Goal: Information Seeking & Learning: Learn about a topic

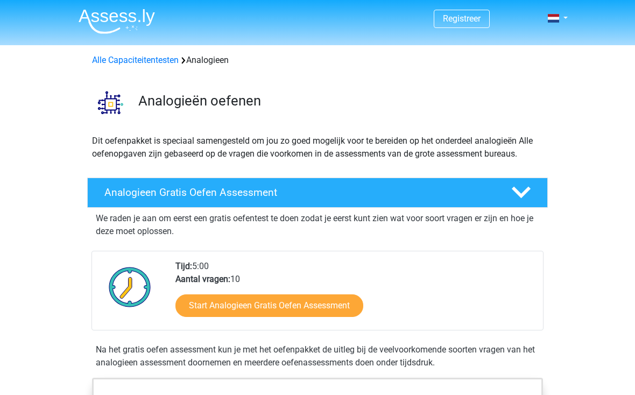
click at [527, 195] on icon at bounding box center [521, 192] width 19 height 19
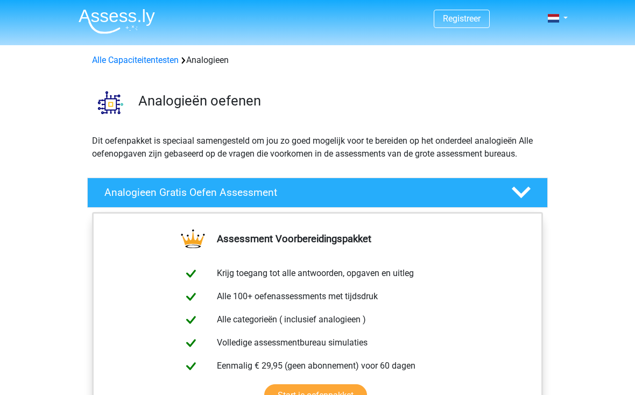
click at [518, 194] on polygon at bounding box center [521, 193] width 19 height 12
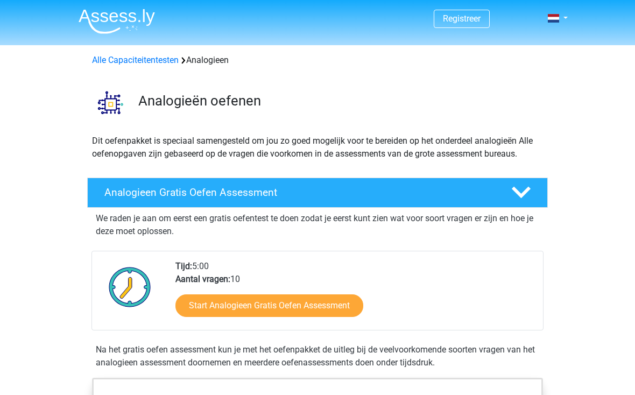
scroll to position [1, 0]
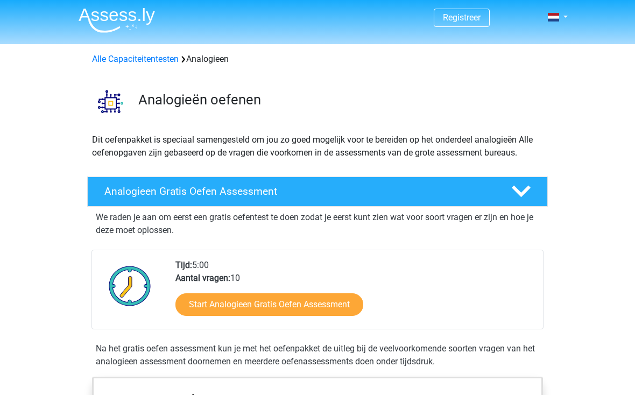
click at [304, 311] on link "Start Analogieen Gratis Oefen Assessment" at bounding box center [269, 304] width 188 height 23
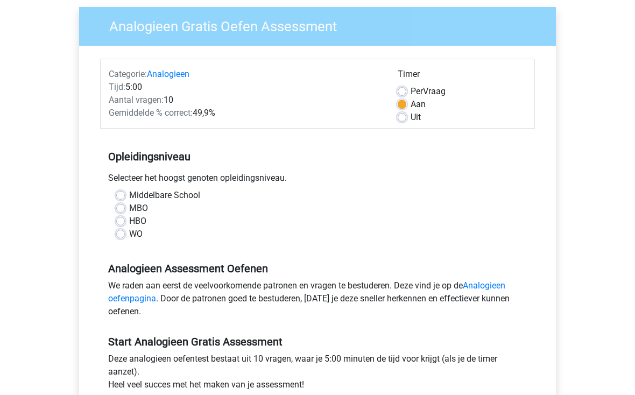
scroll to position [88, 0]
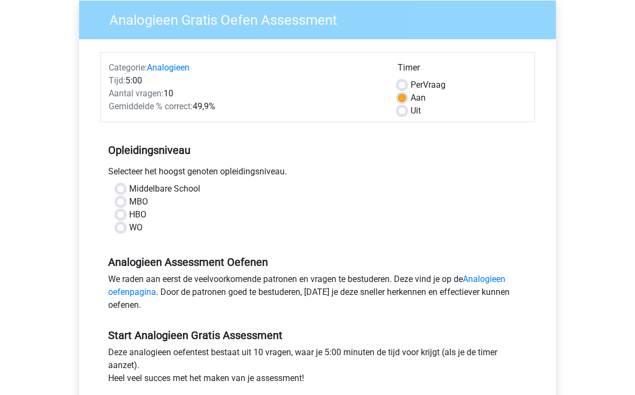
click at [410, 112] on label "Uit" at bounding box center [415, 110] width 10 height 13
click at [399, 112] on input "Uit" at bounding box center [402, 109] width 9 height 11
radio input "true"
click at [129, 193] on label "Middelbare School" at bounding box center [164, 188] width 71 height 13
click at [117, 193] on input "Middelbare School" at bounding box center [120, 187] width 9 height 11
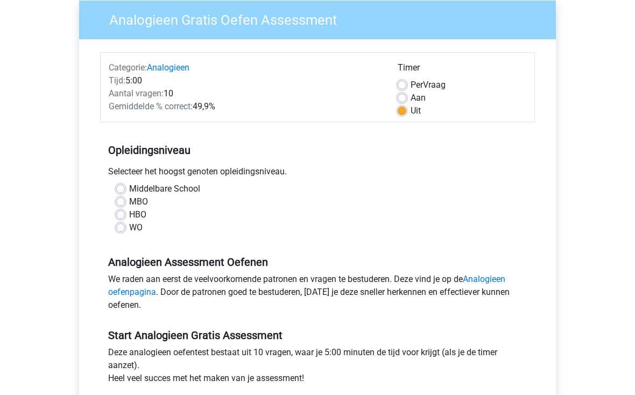
radio input "true"
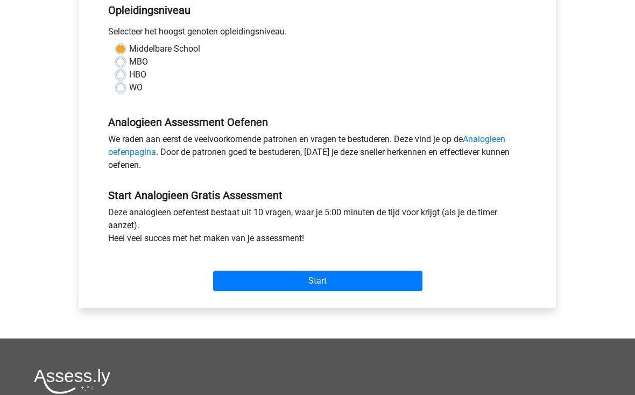
scroll to position [234, 0]
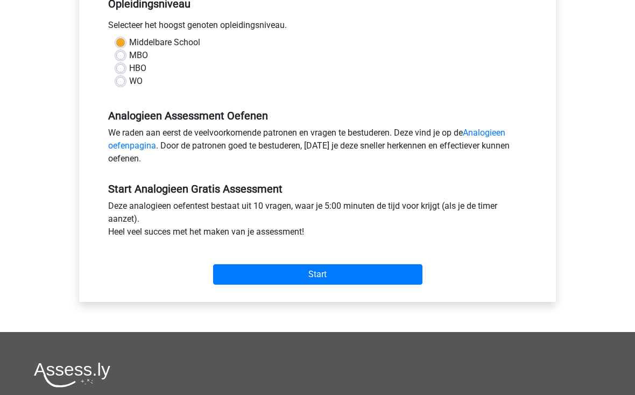
click at [321, 281] on input "Start" at bounding box center [317, 274] width 209 height 20
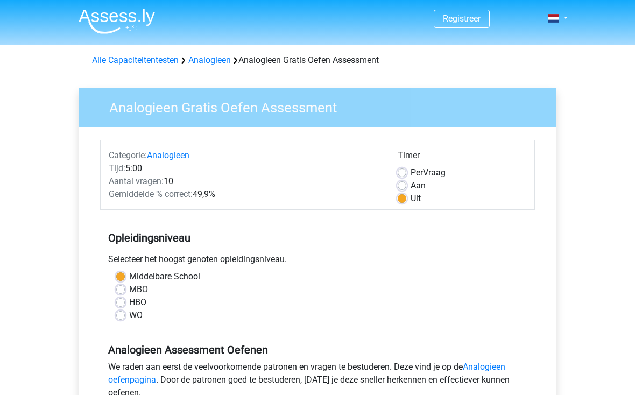
scroll to position [250, 0]
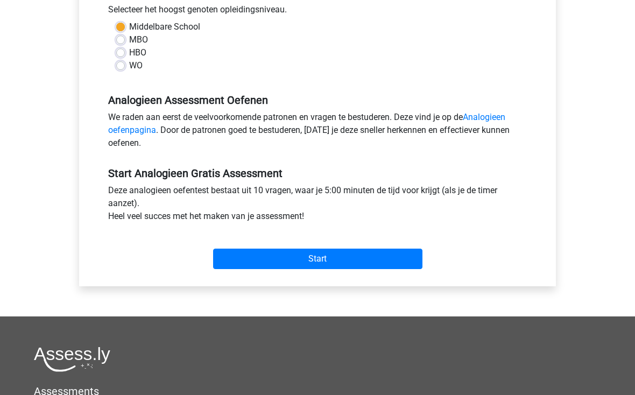
click at [340, 268] on input "Start" at bounding box center [317, 259] width 209 height 20
click at [335, 263] on input "Start" at bounding box center [317, 259] width 209 height 20
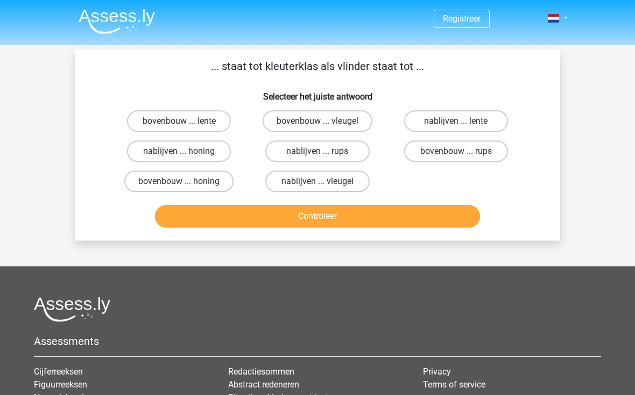
click at [188, 114] on label "bovenbouw ... lente" at bounding box center [179, 121] width 104 height 22
click at [186, 121] on input "bovenbouw ... lente" at bounding box center [182, 124] width 7 height 7
radio input "true"
click at [310, 224] on button "Controleer" at bounding box center [317, 216] width 325 height 23
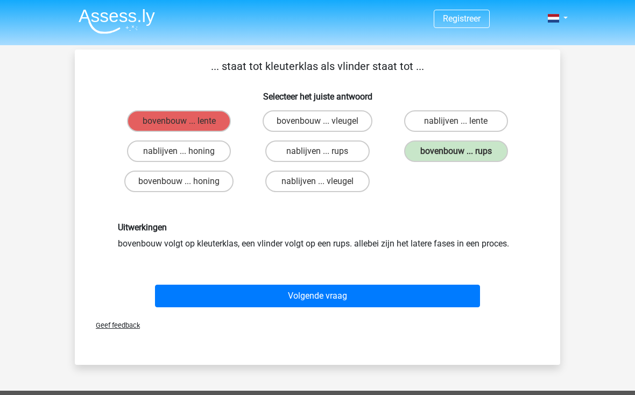
click at [473, 150] on label "bovenbouw ... rups" at bounding box center [456, 151] width 104 height 22
click at [339, 295] on button "Volgende vraag" at bounding box center [317, 296] width 325 height 23
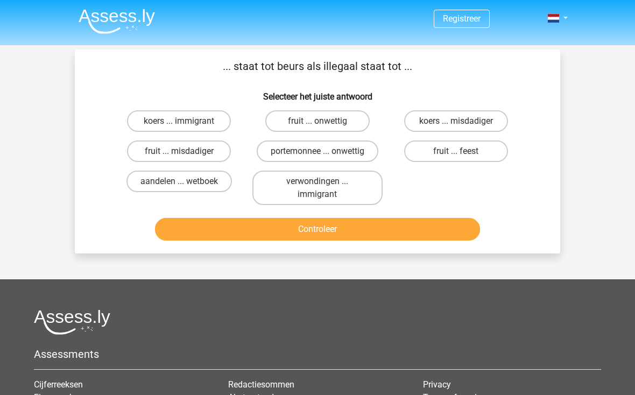
click at [465, 122] on label "koers ... misdadiger" at bounding box center [456, 121] width 104 height 22
click at [463, 122] on input "koers ... misdadiger" at bounding box center [459, 124] width 7 height 7
radio input "true"
click at [350, 238] on button "Controleer" at bounding box center [317, 229] width 325 height 23
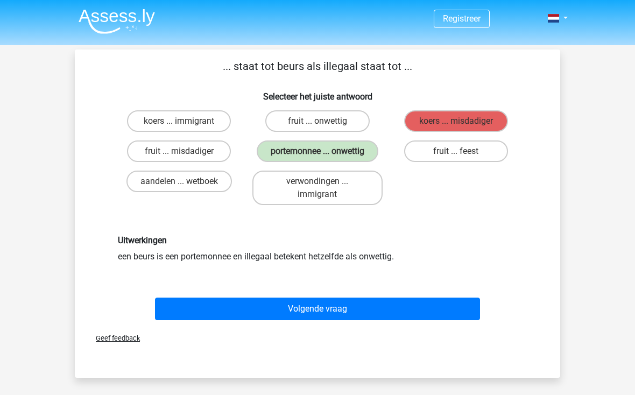
click at [348, 306] on button "Volgende vraag" at bounding box center [317, 308] width 325 height 23
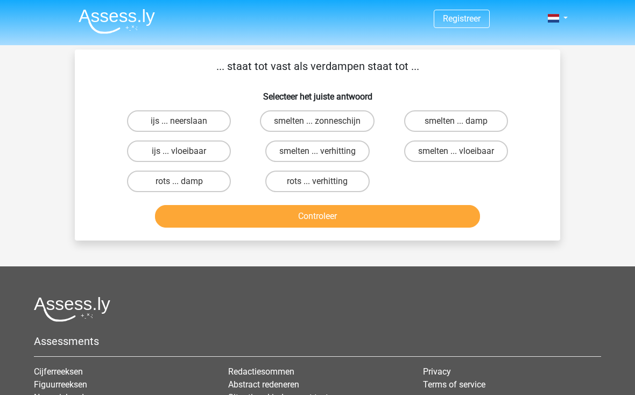
click at [303, 155] on label "smelten ... verhitting" at bounding box center [317, 151] width 104 height 22
click at [317, 155] on input "smelten ... verhitting" at bounding box center [320, 154] width 7 height 7
radio input "true"
click at [336, 227] on button "Controleer" at bounding box center [317, 216] width 325 height 23
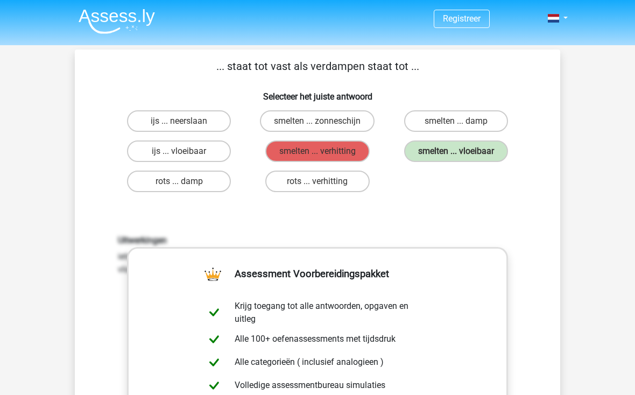
click at [441, 143] on label "smelten ... vloeibaar" at bounding box center [456, 151] width 104 height 22
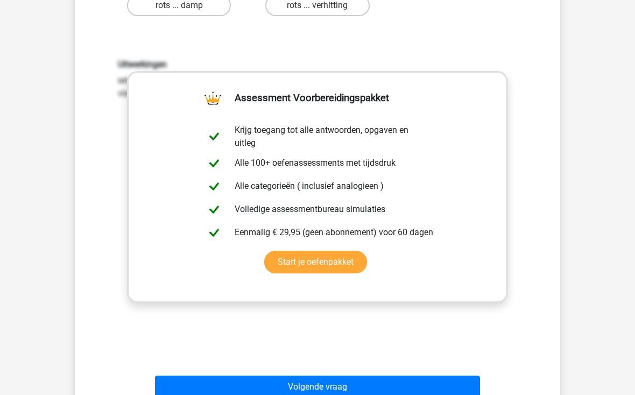
scroll to position [180, 0]
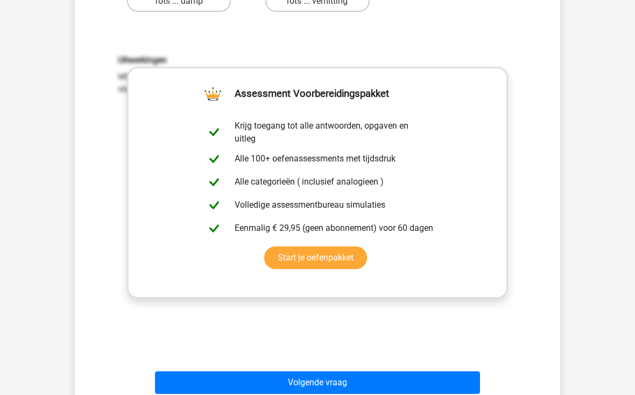
click at [365, 380] on button "Volgende vraag" at bounding box center [317, 382] width 325 height 23
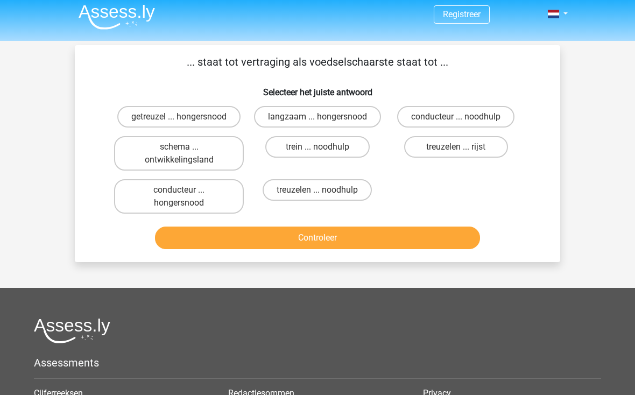
scroll to position [0, 0]
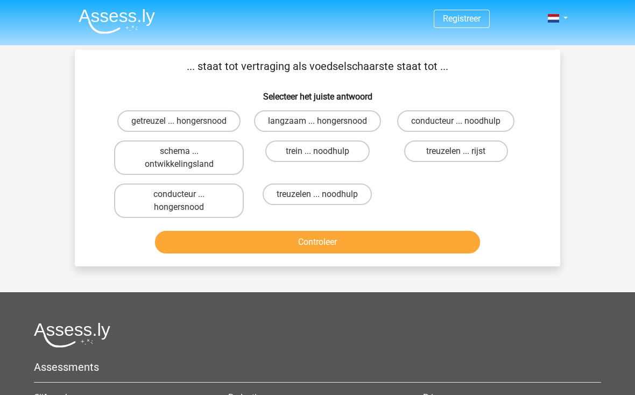
click at [203, 124] on label "getreuzel ... hongersnood" at bounding box center [178, 121] width 123 height 22
click at [186, 124] on input "getreuzel ... hongersnood" at bounding box center [182, 124] width 7 height 7
radio input "true"
click at [317, 253] on button "Controleer" at bounding box center [317, 242] width 325 height 23
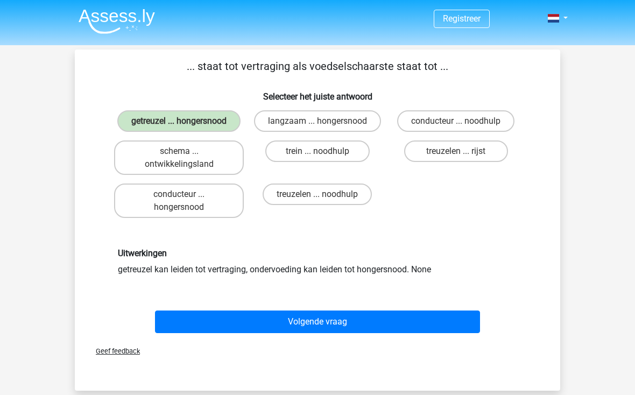
click at [344, 327] on button "Volgende vraag" at bounding box center [317, 321] width 325 height 23
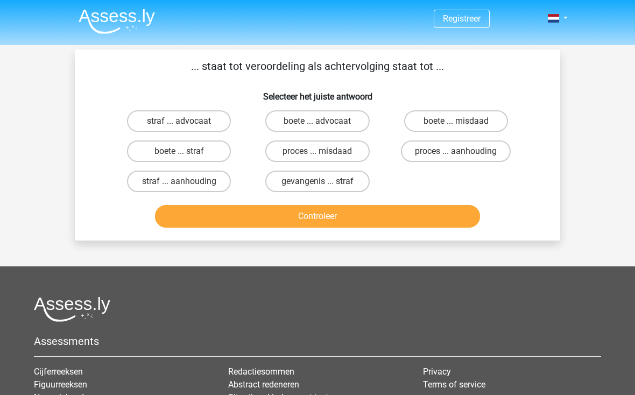
click at [443, 129] on label "boete ... misdaad" at bounding box center [456, 121] width 104 height 22
click at [456, 128] on input "boete ... misdaad" at bounding box center [459, 124] width 7 height 7
radio input "true"
click at [408, 214] on button "Controleer" at bounding box center [317, 216] width 325 height 23
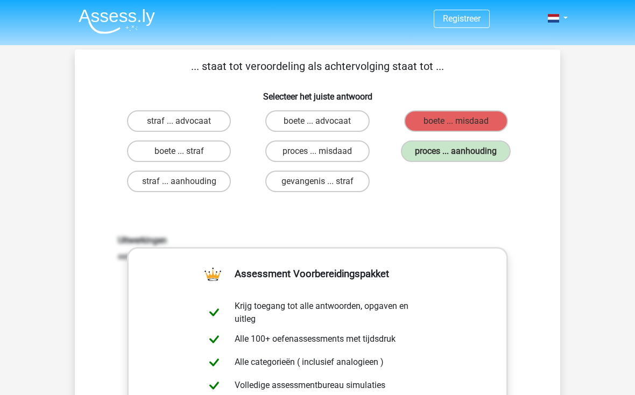
click at [487, 153] on label "proces ... aanhouding" at bounding box center [456, 151] width 110 height 22
click at [483, 166] on div "proces ... aanhouding" at bounding box center [456, 151] width 138 height 30
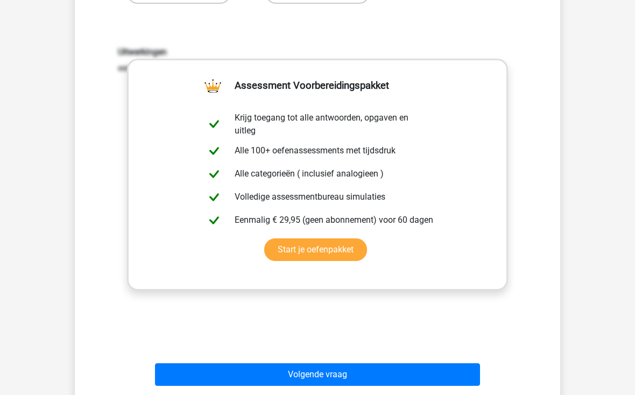
click at [357, 381] on button "Volgende vraag" at bounding box center [317, 374] width 325 height 23
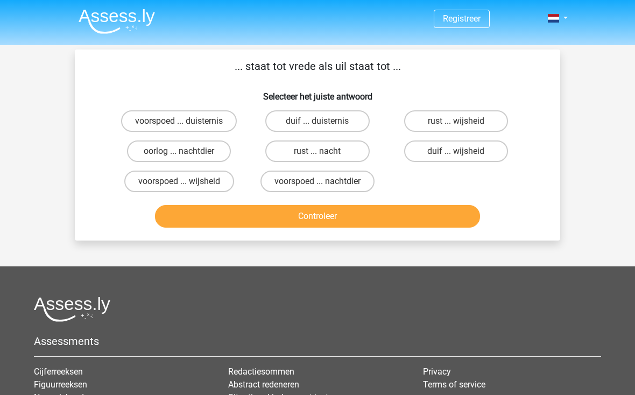
click at [343, 150] on label "rust ... nacht" at bounding box center [317, 151] width 104 height 22
click at [324, 151] on input "rust ... nacht" at bounding box center [320, 154] width 7 height 7
radio input "true"
click at [366, 225] on button "Controleer" at bounding box center [317, 216] width 325 height 23
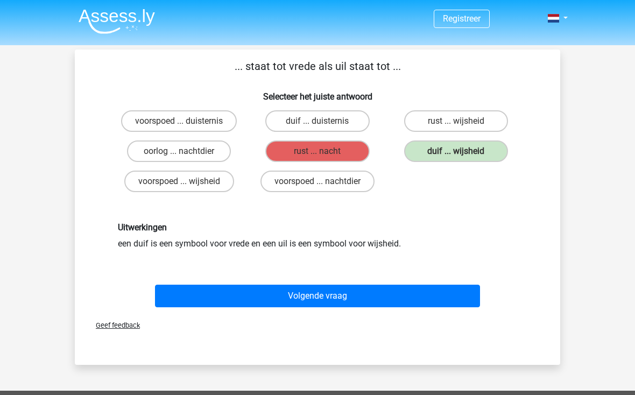
click at [331, 299] on button "Volgende vraag" at bounding box center [317, 296] width 325 height 23
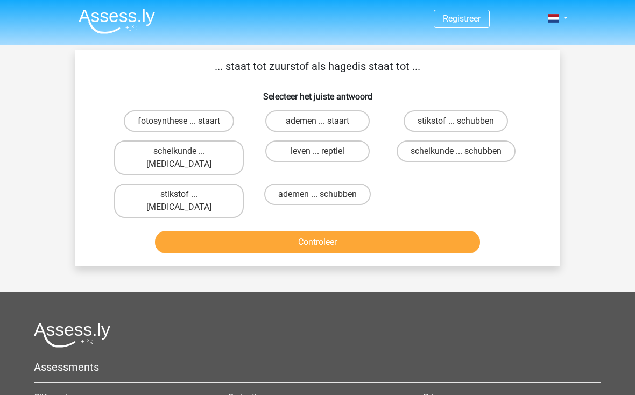
click at [349, 120] on label "ademen ... staart" at bounding box center [317, 121] width 104 height 22
click at [324, 121] on input "ademen ... staart" at bounding box center [320, 124] width 7 height 7
radio input "true"
click at [348, 188] on label "ademen ... schubben" at bounding box center [317, 194] width 107 height 22
click at [324, 194] on input "ademen ... schubben" at bounding box center [320, 197] width 7 height 7
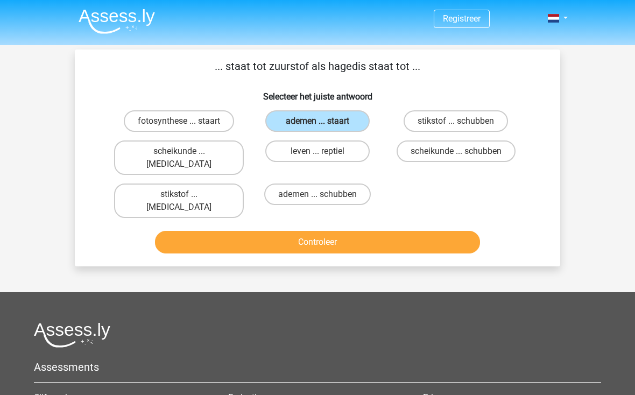
radio input "true"
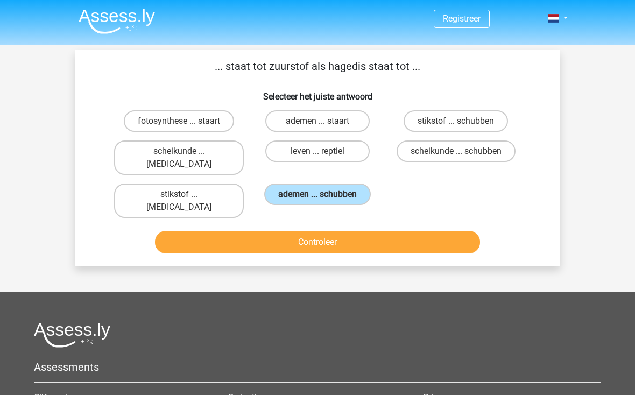
click at [366, 231] on button "Controleer" at bounding box center [317, 242] width 325 height 23
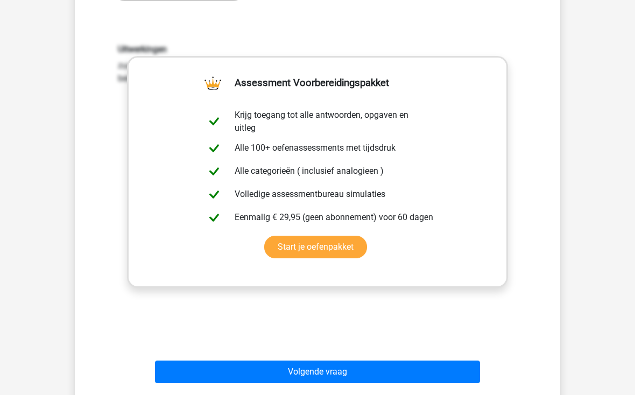
click at [344, 360] on button "Volgende vraag" at bounding box center [317, 371] width 325 height 23
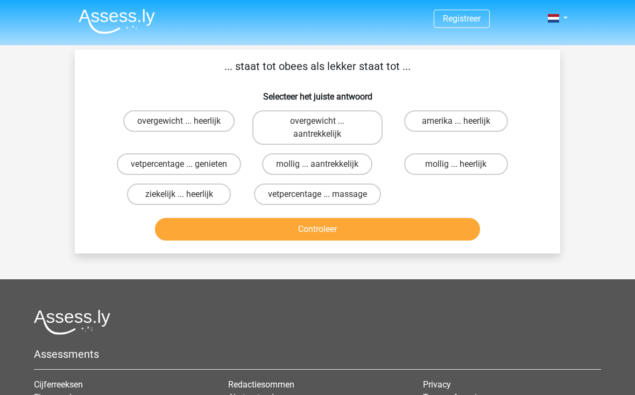
click at [197, 119] on label "overgewicht ... heerlijk" at bounding box center [178, 121] width 111 height 22
click at [186, 121] on input "overgewicht ... heerlijk" at bounding box center [182, 124] width 7 height 7
radio input "true"
click at [346, 234] on button "Controleer" at bounding box center [317, 229] width 325 height 23
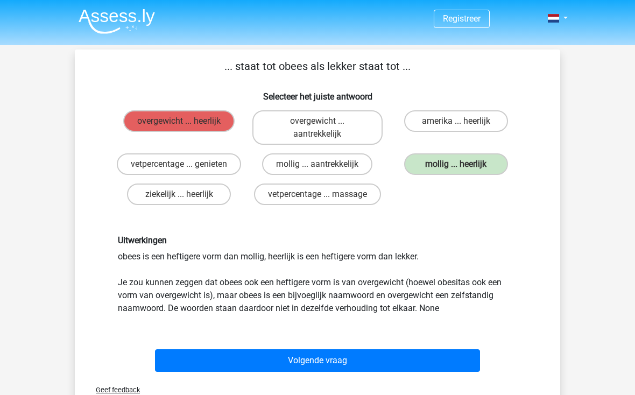
click at [337, 363] on button "Volgende vraag" at bounding box center [317, 360] width 325 height 23
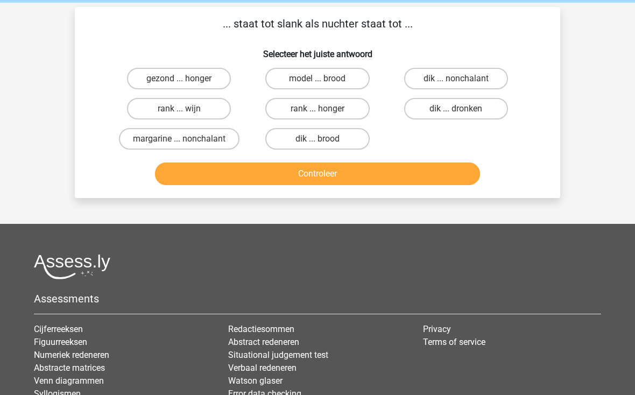
scroll to position [49, 0]
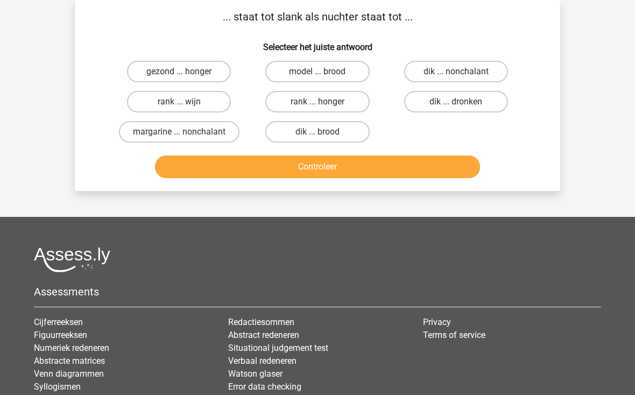
click at [194, 78] on label "gezond ... honger" at bounding box center [179, 72] width 104 height 22
click at [186, 78] on input "gezond ... honger" at bounding box center [182, 75] width 7 height 7
radio input "true"
click at [325, 175] on button "Controleer" at bounding box center [317, 166] width 325 height 23
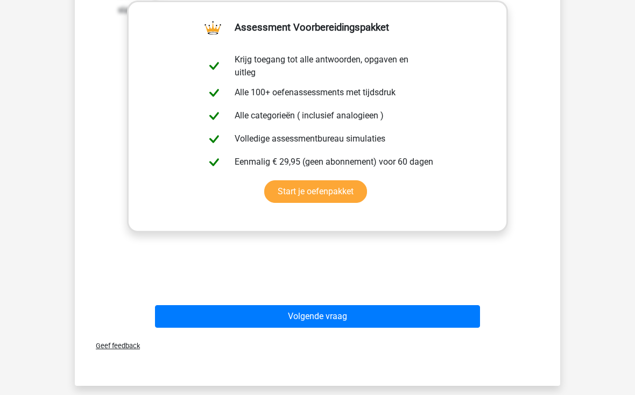
click at [341, 322] on button "Volgende vraag" at bounding box center [317, 316] width 325 height 23
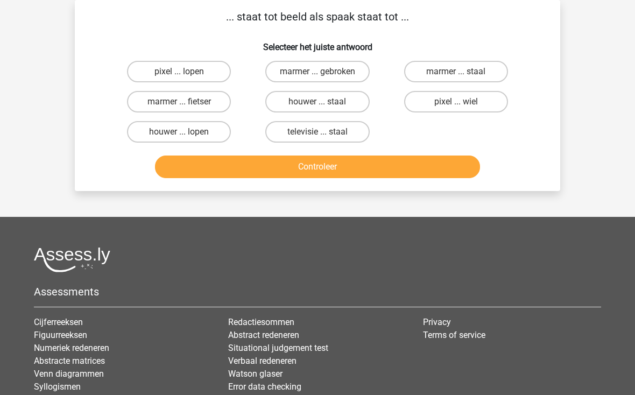
scroll to position [0, 0]
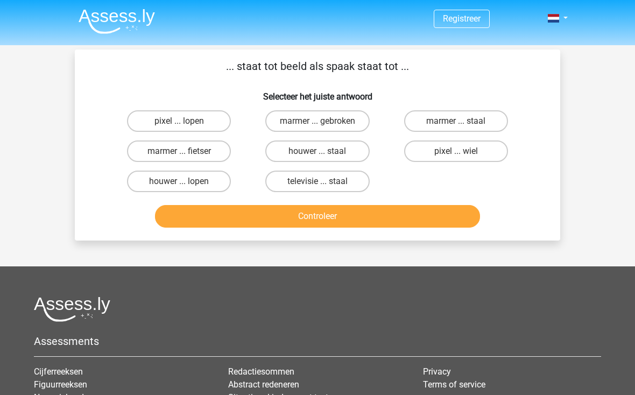
click at [193, 124] on label "pixel ... lopen" at bounding box center [179, 121] width 104 height 22
click at [186, 124] on input "pixel ... lopen" at bounding box center [182, 124] width 7 height 7
radio input "true"
click at [327, 221] on button "Controleer" at bounding box center [317, 216] width 325 height 23
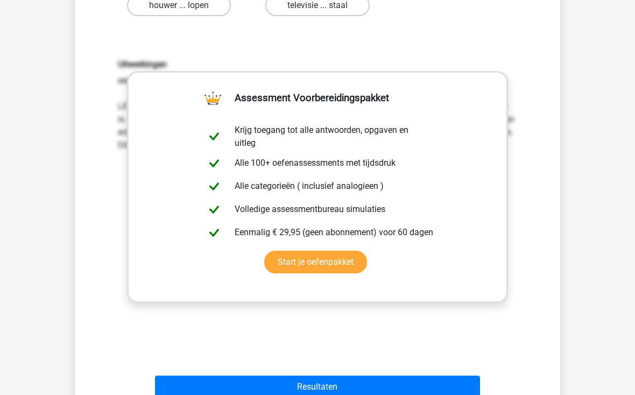
scroll to position [176, 0]
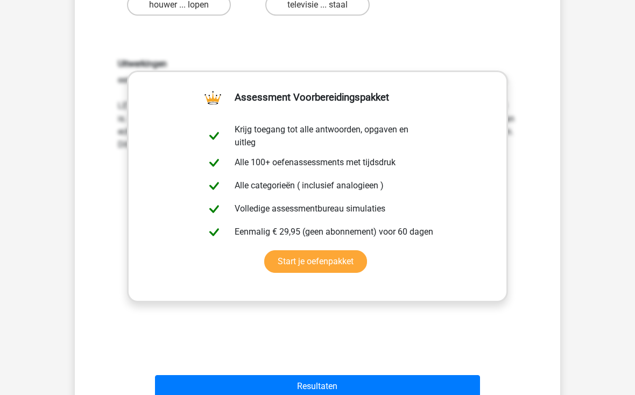
click at [346, 392] on button "Resultaten" at bounding box center [317, 386] width 325 height 23
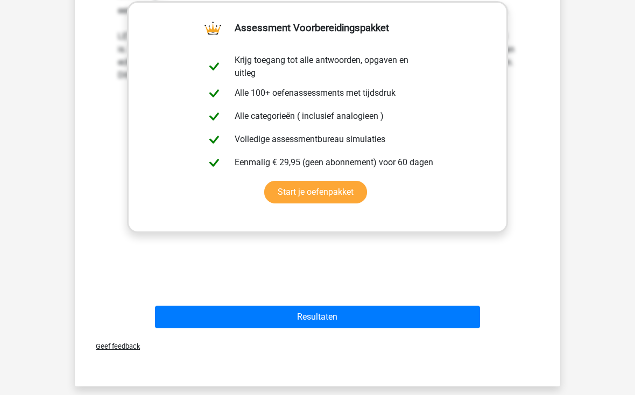
scroll to position [256, 0]
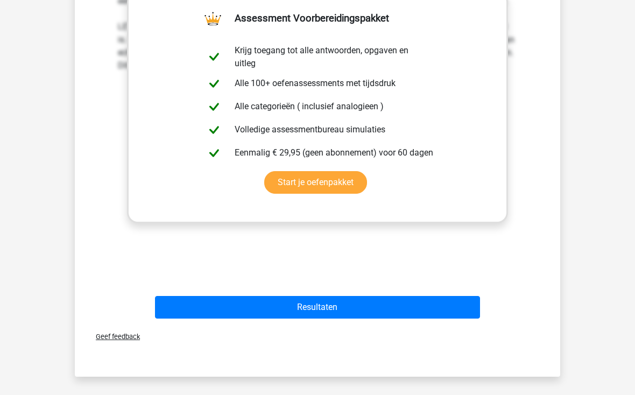
click at [344, 304] on button "Resultaten" at bounding box center [317, 307] width 325 height 23
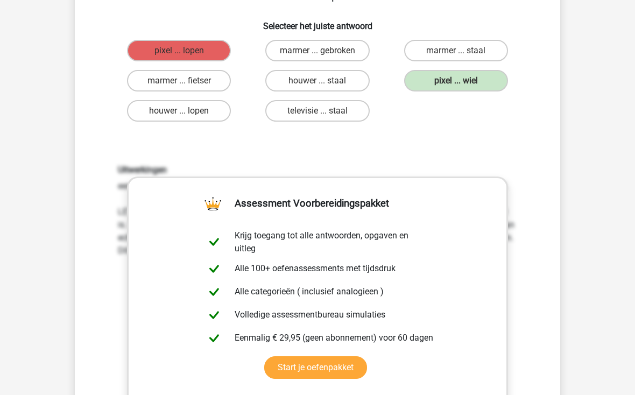
scroll to position [0, 0]
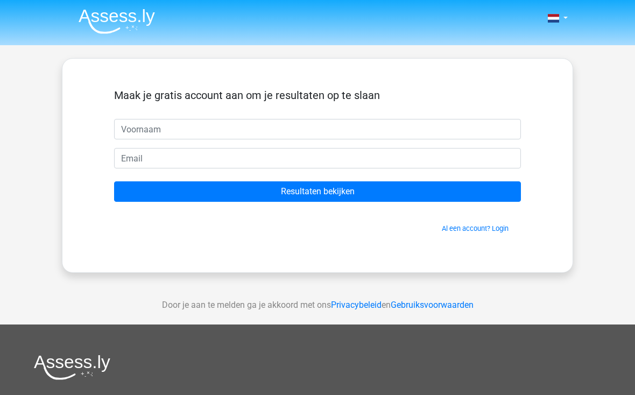
click at [214, 132] on input "text" at bounding box center [317, 129] width 407 height 20
click at [619, 139] on div "Nederlands English" at bounding box center [317, 304] width 635 height 608
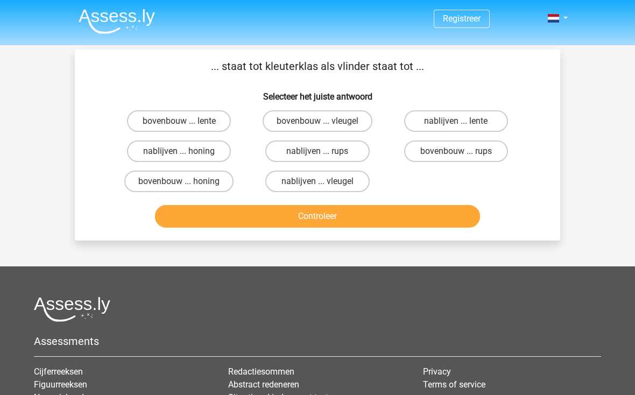
click at [462, 150] on label "bovenbouw ... rups" at bounding box center [456, 151] width 104 height 22
click at [462, 151] on input "bovenbouw ... rups" at bounding box center [459, 154] width 7 height 7
radio input "true"
click at [412, 239] on div "... staat tot kleuterklas als vlinder staat tot ... Selecteer het juiste antwoo…" at bounding box center [317, 144] width 485 height 191
click at [325, 217] on button "Controleer" at bounding box center [317, 216] width 325 height 23
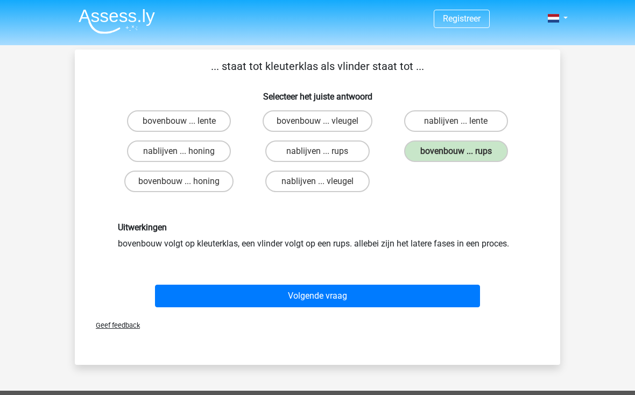
click at [304, 300] on button "Volgende vraag" at bounding box center [317, 296] width 325 height 23
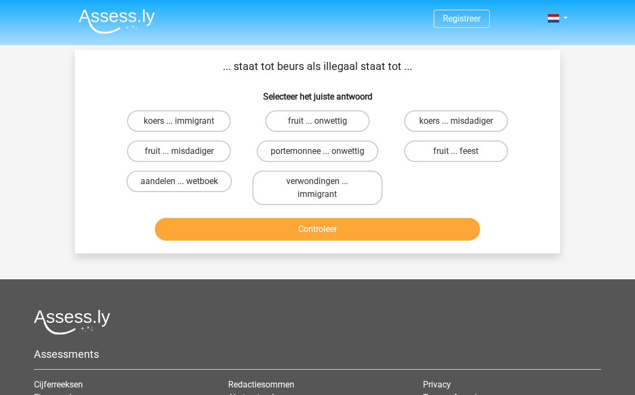
click at [468, 128] on label "koers ... misdadiger" at bounding box center [456, 121] width 104 height 22
click at [463, 128] on input "koers ... misdadiger" at bounding box center [459, 124] width 7 height 7
radio input "true"
click at [393, 239] on button "Controleer" at bounding box center [317, 229] width 325 height 23
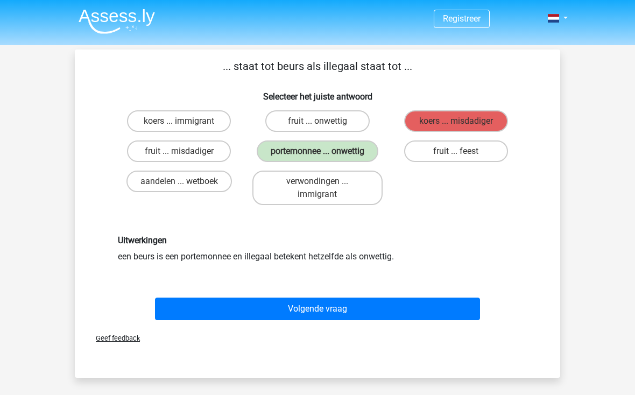
click at [356, 316] on button "Volgende vraag" at bounding box center [317, 308] width 325 height 23
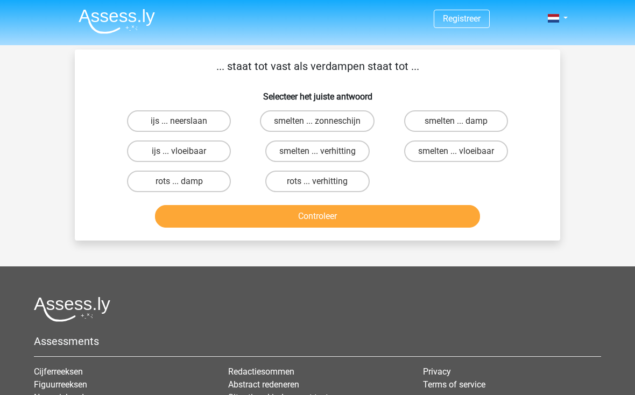
click at [467, 157] on label "smelten ... vloeibaar" at bounding box center [456, 151] width 104 height 22
click at [463, 157] on input "smelten ... vloeibaar" at bounding box center [459, 154] width 7 height 7
radio input "true"
click at [400, 225] on button "Controleer" at bounding box center [317, 216] width 325 height 23
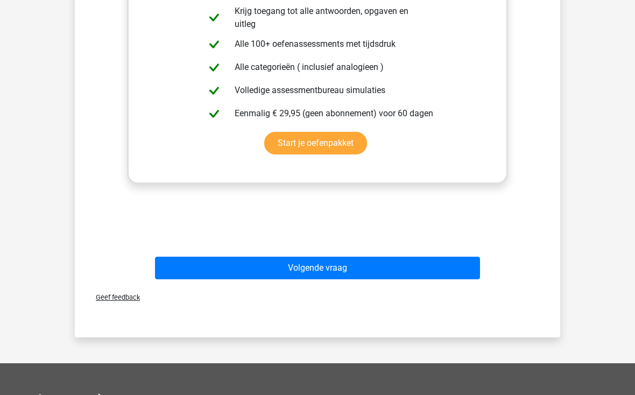
click at [380, 276] on button "Volgende vraag" at bounding box center [317, 268] width 325 height 23
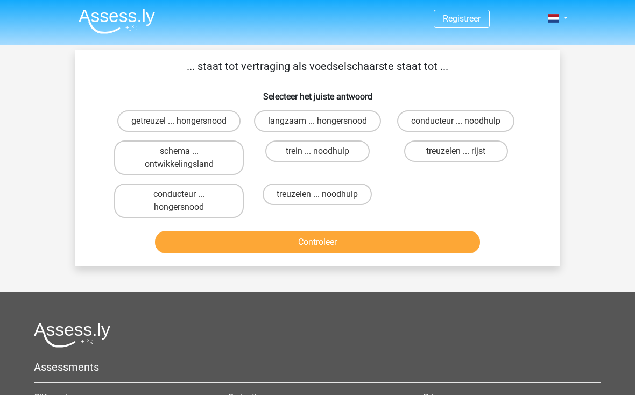
click at [225, 120] on label "getreuzel ... hongersnood" at bounding box center [178, 121] width 123 height 22
click at [186, 121] on input "getreuzel ... hongersnood" at bounding box center [182, 124] width 7 height 7
radio input "true"
click at [324, 253] on button "Controleer" at bounding box center [317, 242] width 325 height 23
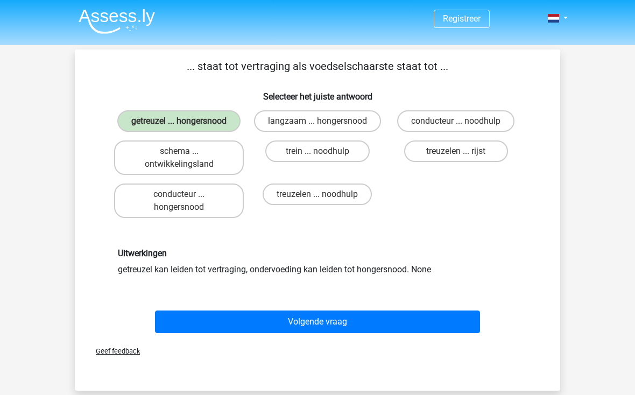
click at [308, 333] on button "Volgende vraag" at bounding box center [317, 321] width 325 height 23
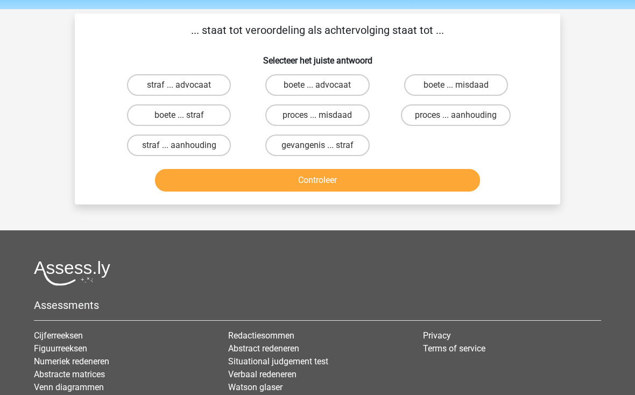
scroll to position [49, 0]
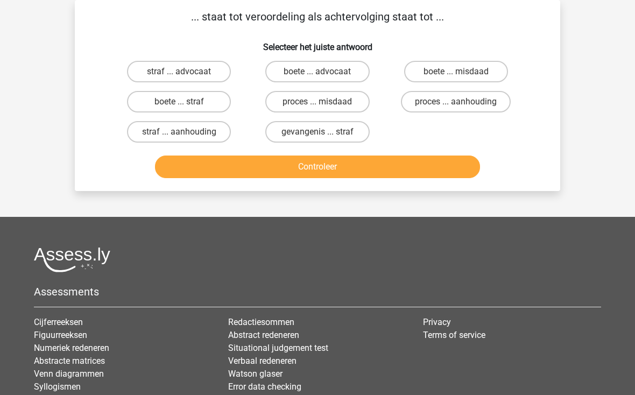
click at [488, 108] on label "proces ... aanhouding" at bounding box center [456, 102] width 110 height 22
click at [463, 108] on input "proces ... aanhouding" at bounding box center [459, 105] width 7 height 7
radio input "true"
click at [416, 176] on button "Controleer" at bounding box center [317, 166] width 325 height 23
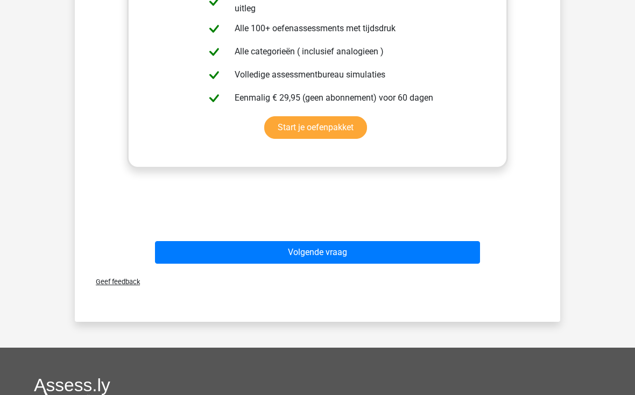
scroll to position [336, 0]
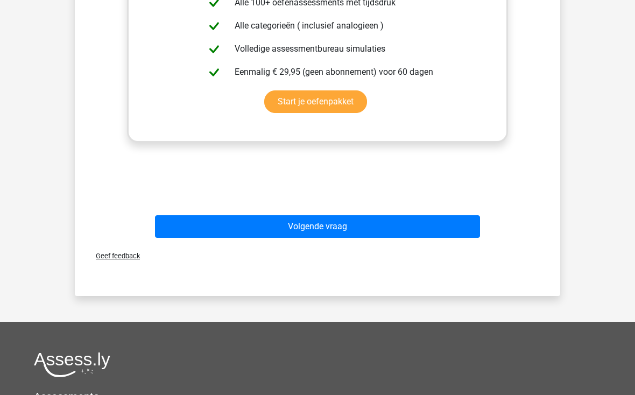
click at [367, 244] on div "Geef feedback" at bounding box center [317, 255] width 477 height 27
click at [338, 224] on button "Volgende vraag" at bounding box center [317, 226] width 325 height 23
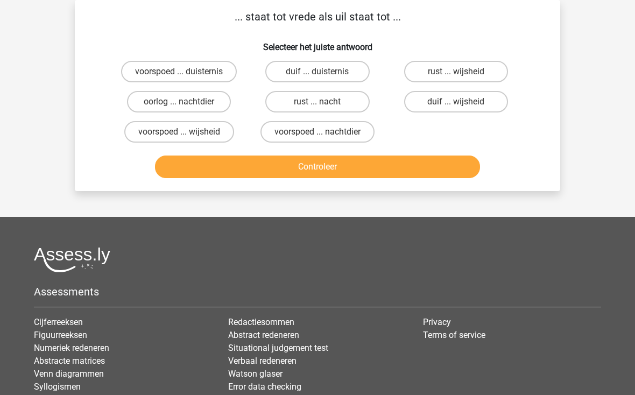
scroll to position [0, 0]
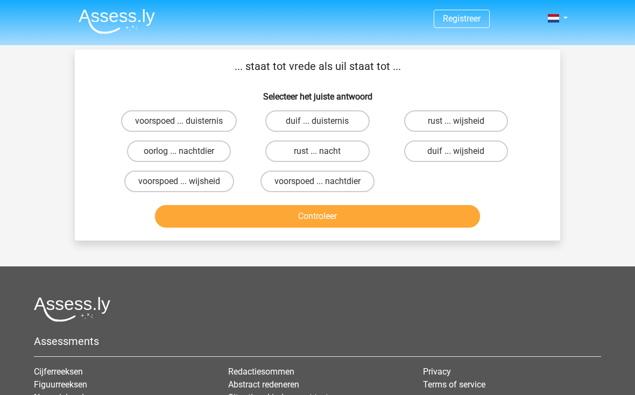
click at [472, 154] on label "duif ... wijsheid" at bounding box center [456, 151] width 104 height 22
click at [463, 154] on input "duif ... wijsheid" at bounding box center [459, 154] width 7 height 7
radio input "true"
click at [385, 219] on button "Controleer" at bounding box center [317, 216] width 325 height 23
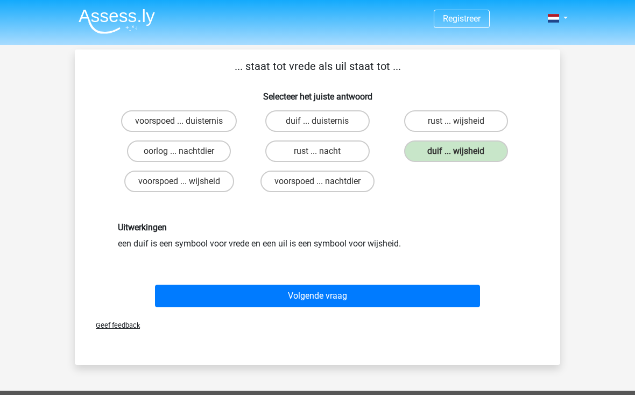
click at [299, 303] on button "Volgende vraag" at bounding box center [317, 296] width 325 height 23
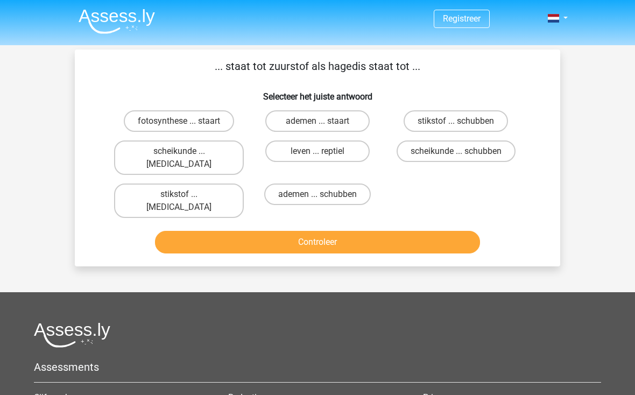
click at [205, 183] on label "stikstof ... krokodil" at bounding box center [179, 200] width 130 height 34
click at [186, 194] on input "stikstof ... krokodil" at bounding box center [182, 197] width 7 height 7
radio input "true"
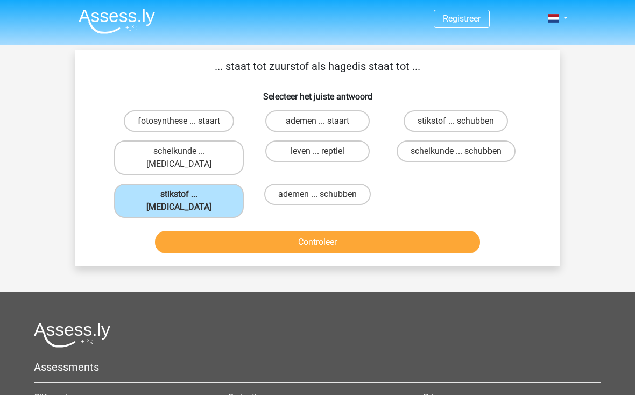
click at [294, 231] on button "Controleer" at bounding box center [317, 242] width 325 height 23
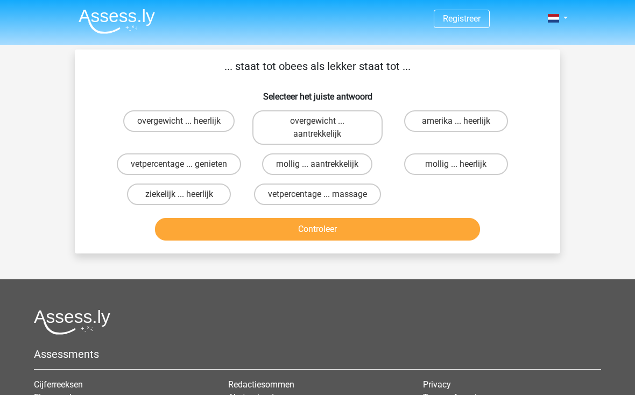
click at [474, 162] on label "mollig ... heerlijk" at bounding box center [456, 164] width 104 height 22
click at [463, 164] on input "mollig ... heerlijk" at bounding box center [459, 167] width 7 height 7
radio input "true"
click at [408, 228] on button "Controleer" at bounding box center [317, 229] width 325 height 23
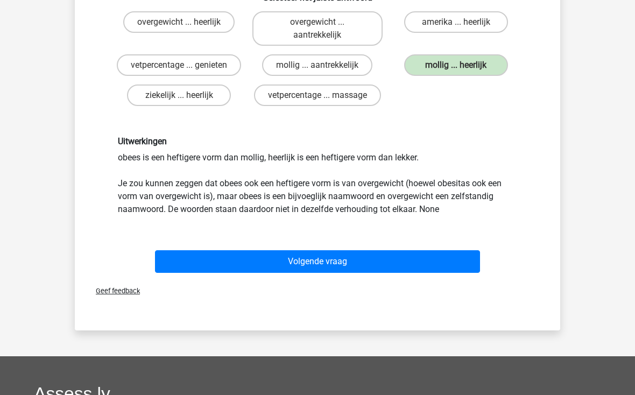
scroll to position [101, 0]
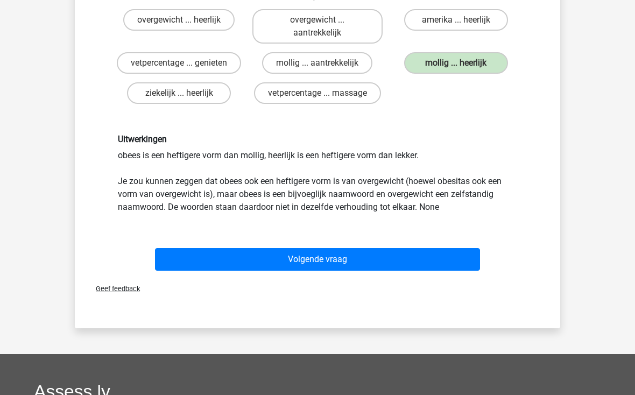
click at [388, 269] on button "Volgende vraag" at bounding box center [317, 259] width 325 height 23
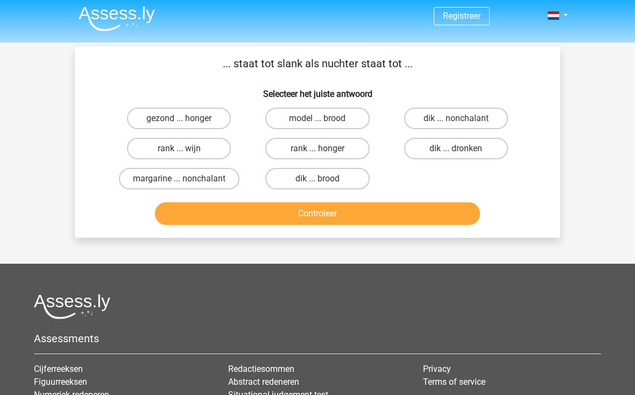
scroll to position [0, 0]
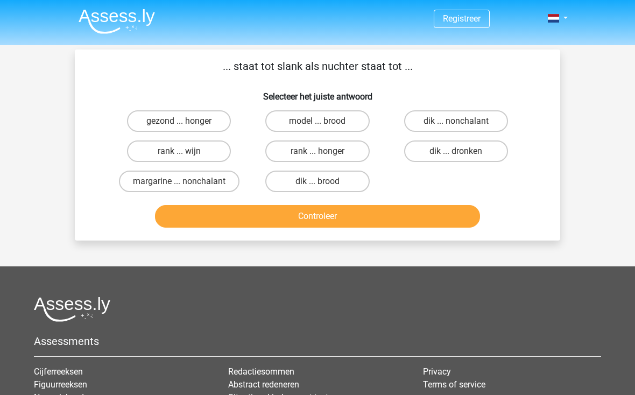
click at [470, 155] on label "dik ... dronken" at bounding box center [456, 151] width 104 height 22
click at [463, 155] on input "dik ... dronken" at bounding box center [459, 154] width 7 height 7
radio input "true"
click at [407, 228] on button "Controleer" at bounding box center [317, 216] width 325 height 23
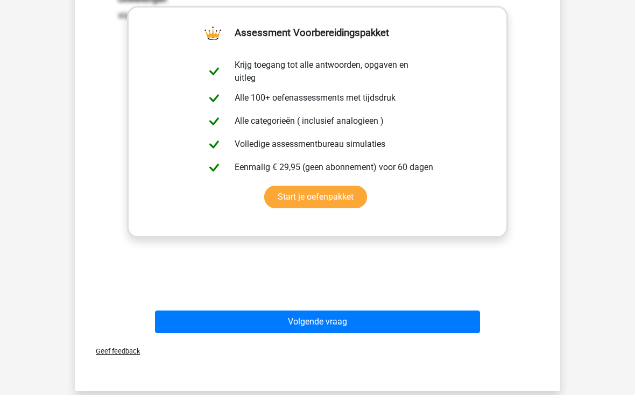
scroll to position [253, 0]
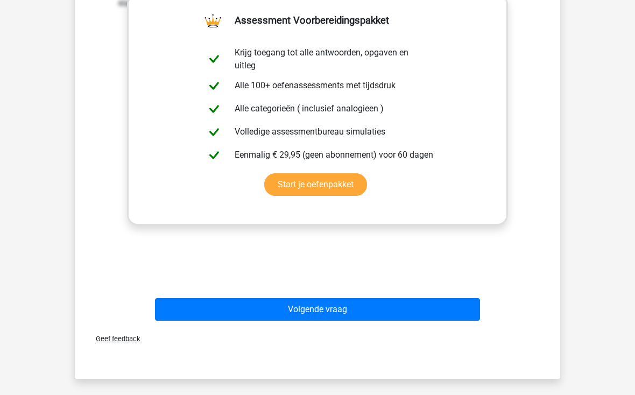
click at [354, 310] on button "Volgende vraag" at bounding box center [317, 309] width 325 height 23
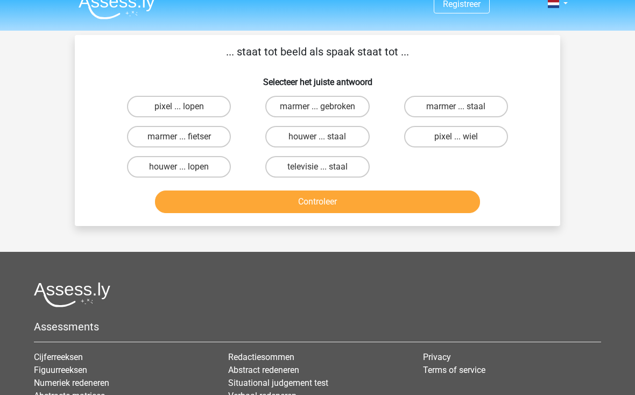
scroll to position [0, 0]
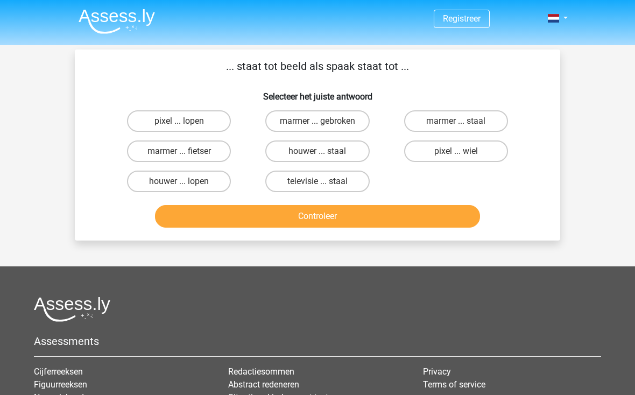
click at [464, 146] on label "pixel ... wiel" at bounding box center [456, 151] width 104 height 22
click at [463, 151] on input "pixel ... wiel" at bounding box center [459, 154] width 7 height 7
radio input "true"
click at [370, 228] on button "Controleer" at bounding box center [317, 216] width 325 height 23
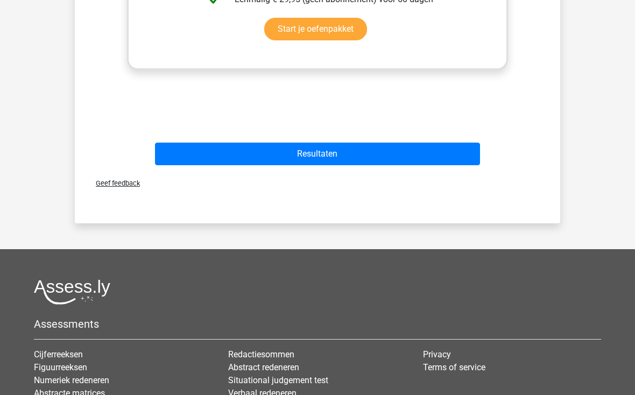
scroll to position [409, 0]
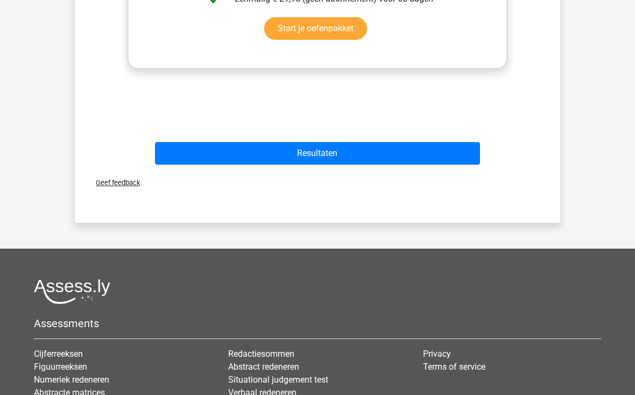
click at [411, 164] on button "Resultaten" at bounding box center [317, 153] width 325 height 23
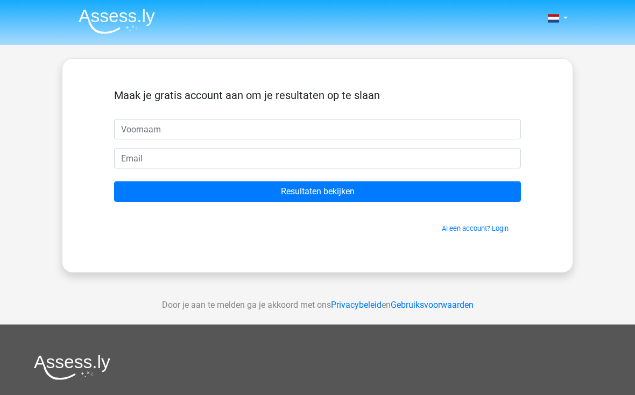
click at [417, 129] on input "text" at bounding box center [317, 129] width 407 height 20
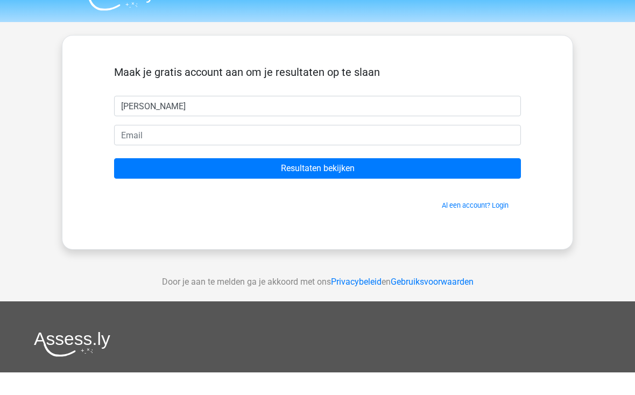
type input "Nadia"
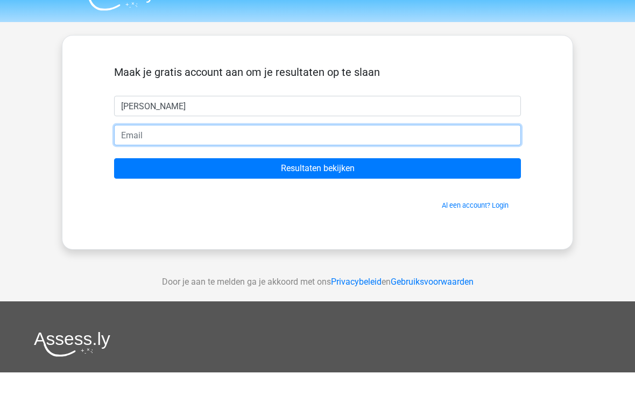
click at [322, 148] on input "email" at bounding box center [317, 158] width 407 height 20
type input "nadia_1996@live.nl"
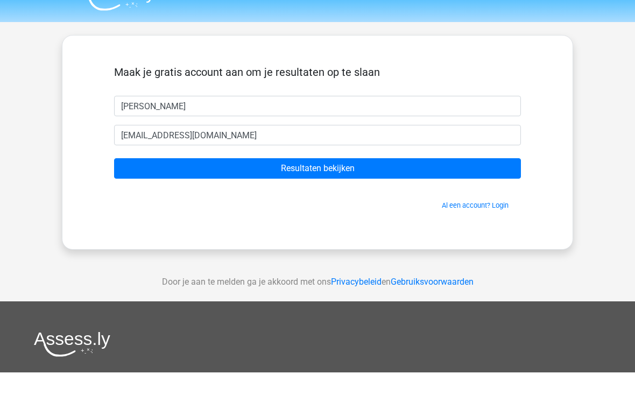
click at [410, 181] on input "Resultaten bekijken" at bounding box center [317, 191] width 407 height 20
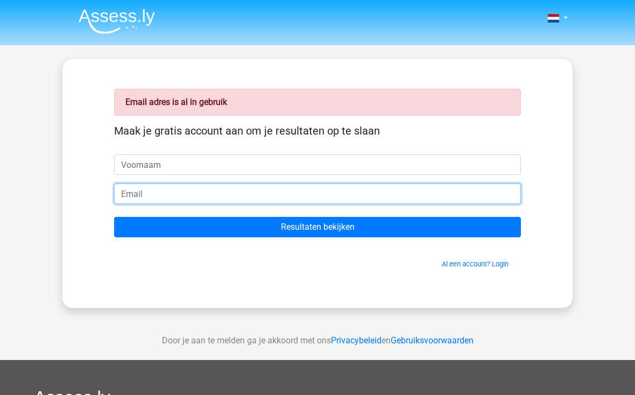
click at [265, 192] on input "email" at bounding box center [317, 193] width 407 height 20
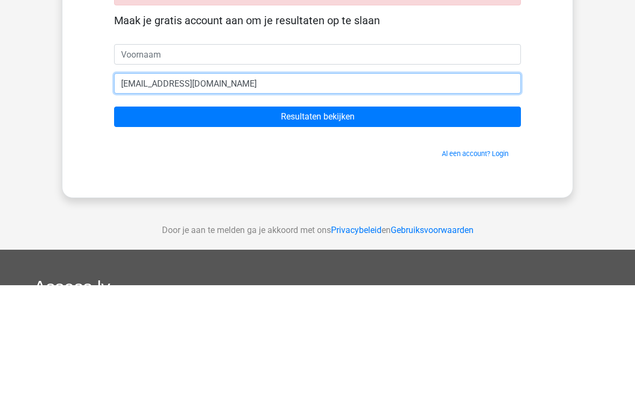
type input "nadia_1996@live.nl"
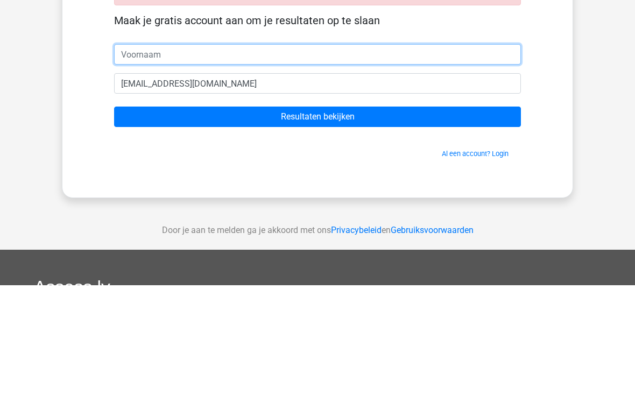
click at [159, 154] on input "text" at bounding box center [317, 164] width 407 height 20
type input "Nadia"
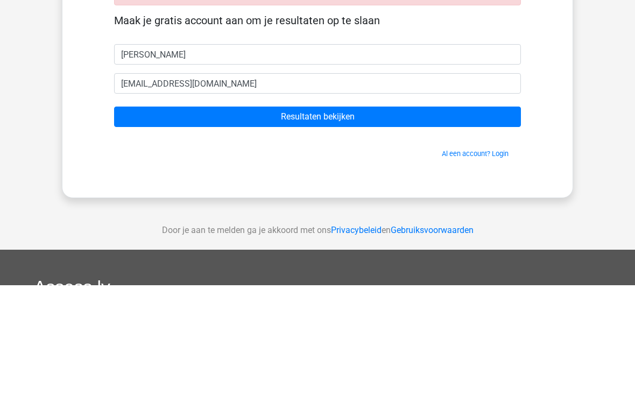
click at [425, 217] on input "Resultaten bekijken" at bounding box center [317, 227] width 407 height 20
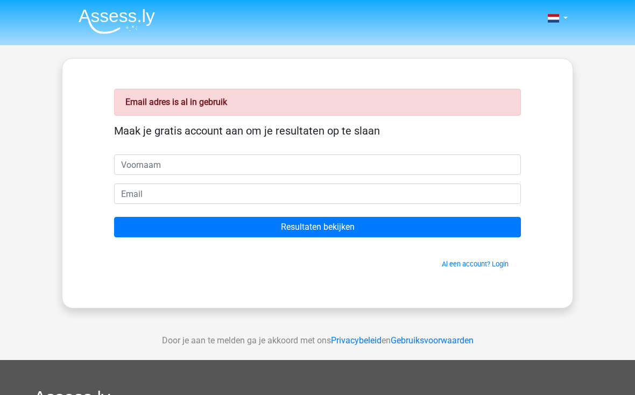
click at [468, 260] on link "Al een account? Login" at bounding box center [475, 264] width 67 height 8
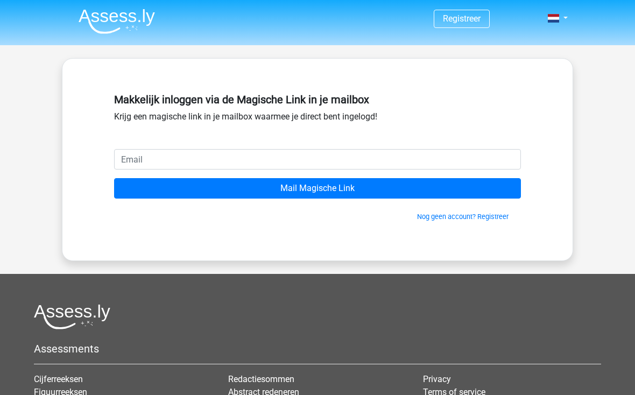
click at [364, 169] on input "email" at bounding box center [317, 159] width 407 height 20
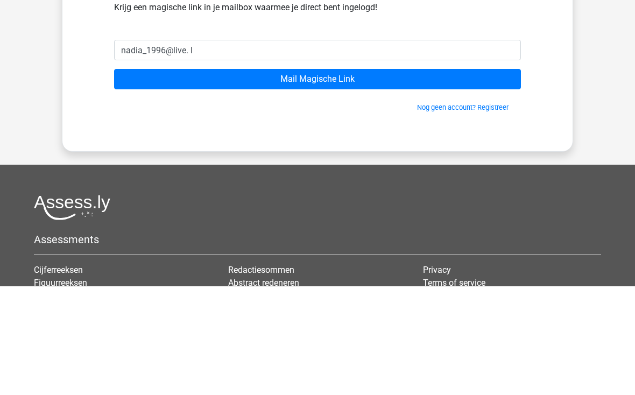
click at [431, 178] on input "Mail Magische Link" at bounding box center [317, 188] width 407 height 20
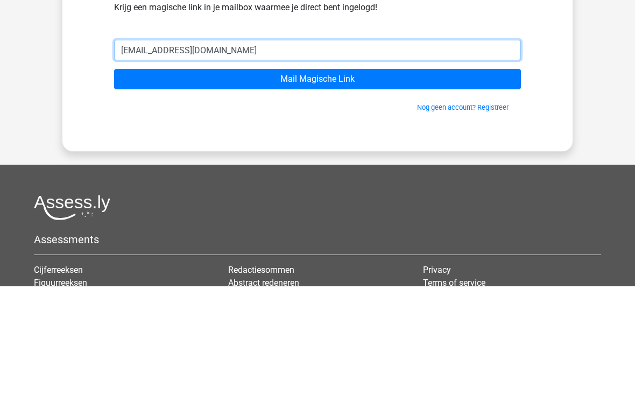
type input "nadia_1996@live.nl"
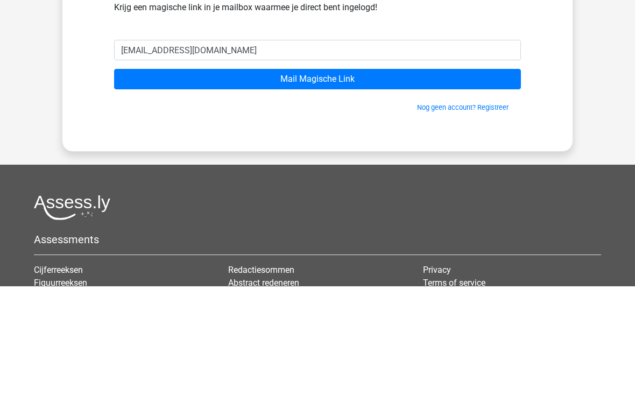
click at [411, 178] on input "Mail Magische Link" at bounding box center [317, 188] width 407 height 20
